Goal: Task Accomplishment & Management: Use online tool/utility

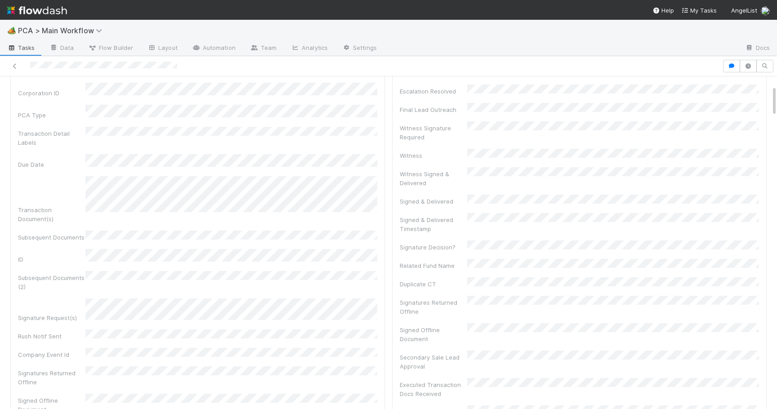
scroll to position [94, 0]
click at [382, 240] on div "PCA Information Edit Corporation Name Startup Name Corporation ID PCA Type Tran…" at bounding box center [197, 243] width 375 height 460
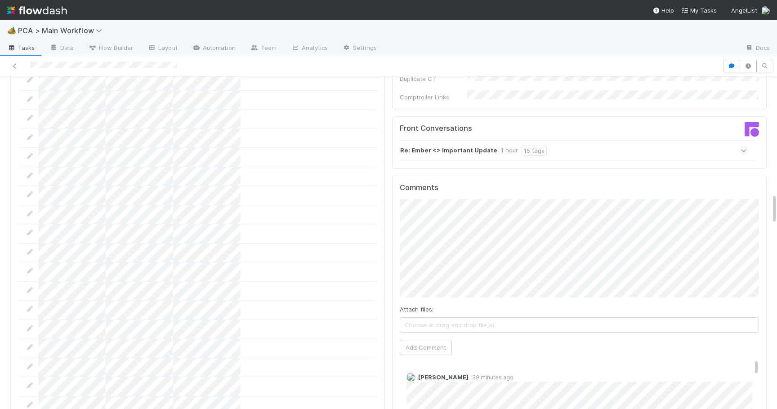
scroll to position [1258, 0]
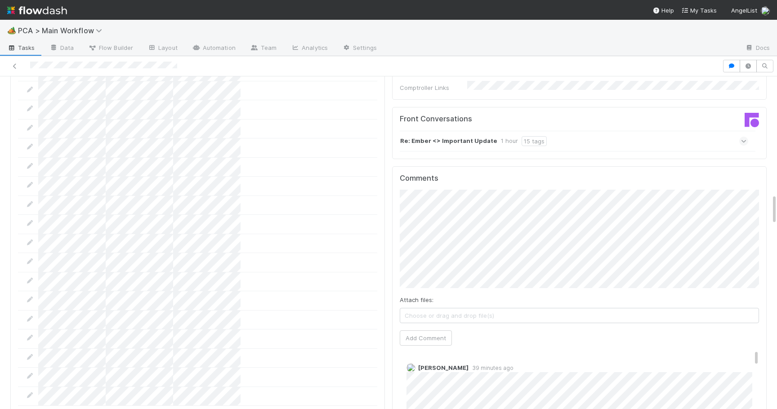
click at [396, 219] on div "Comments Attach files: Choose or drag and drop file(s) Add Comment [PERSON_NAME…" at bounding box center [579, 351] width 375 height 371
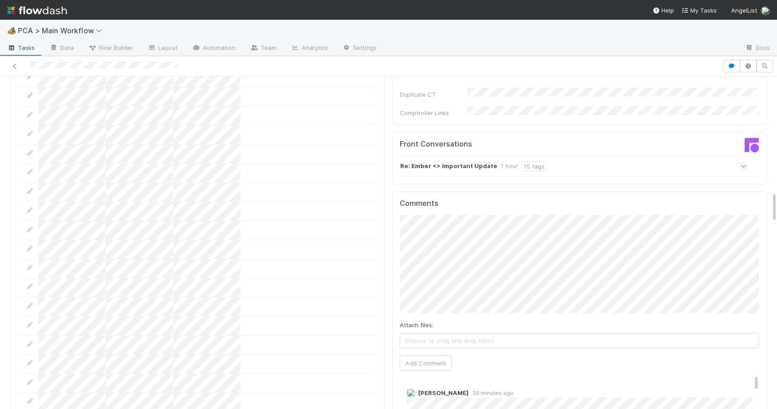
scroll to position [1236, 0]
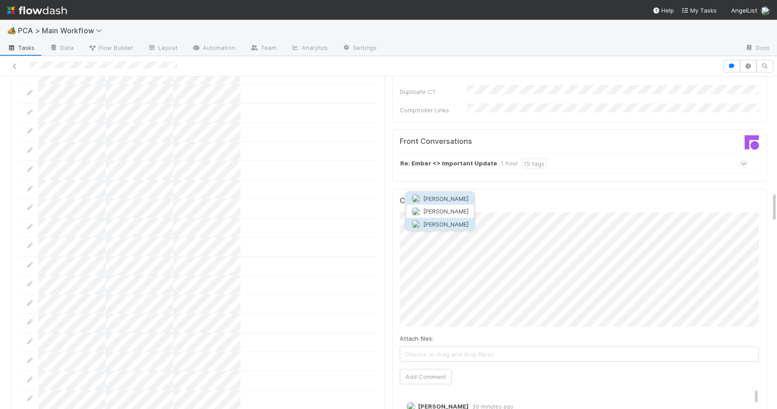
click at [464, 222] on span "[PERSON_NAME]" at bounding box center [445, 223] width 45 height 7
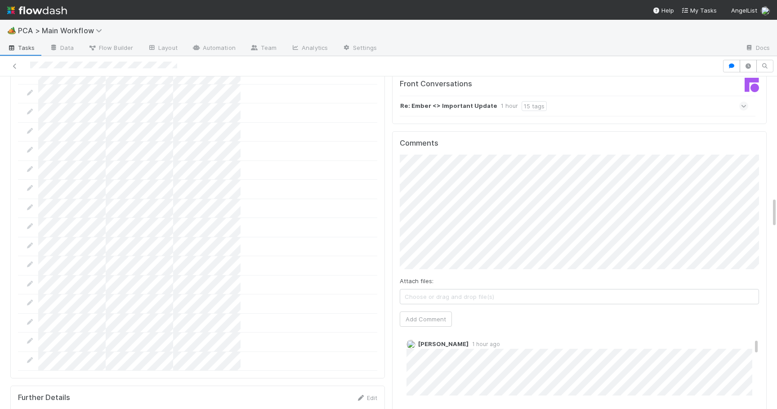
scroll to position [1288, 0]
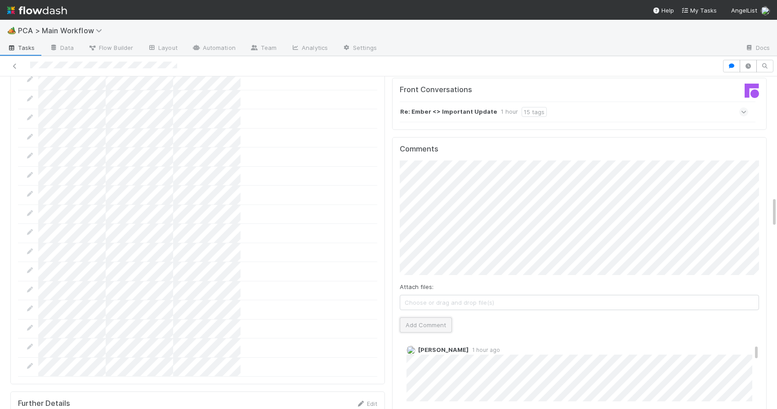
click at [415, 318] on button "Add Comment" at bounding box center [426, 325] width 52 height 15
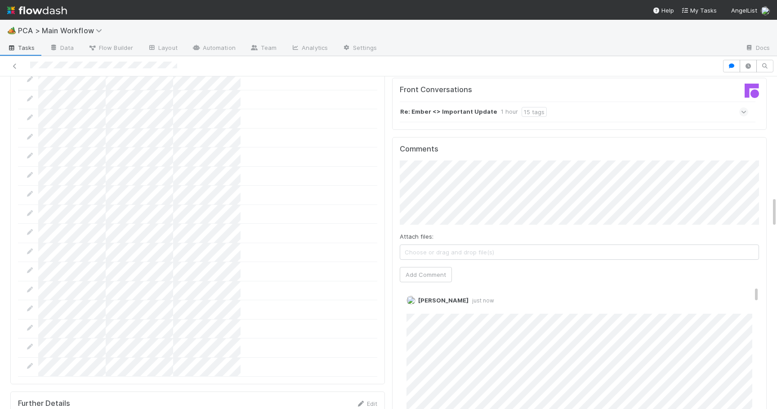
scroll to position [0, 0]
click at [420, 310] on link "Edit" at bounding box center [419, 313] width 10 height 7
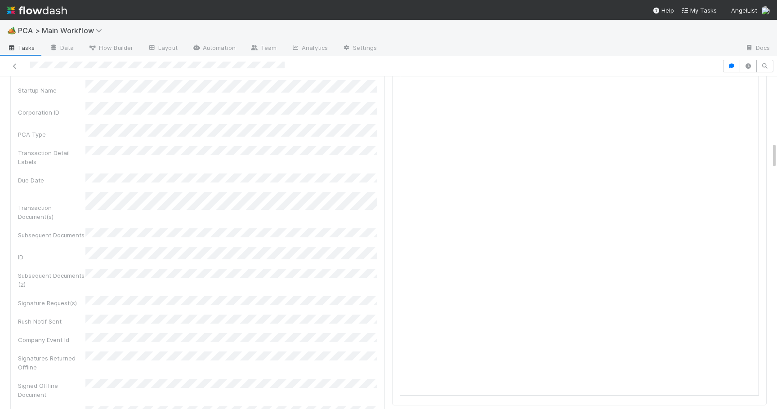
scroll to position [544, 0]
